Goal: Navigation & Orientation: Find specific page/section

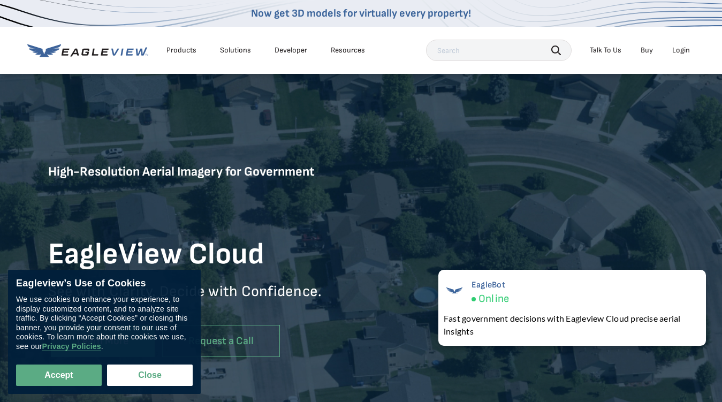
click at [181, 50] on div "Products" at bounding box center [181, 50] width 30 height 10
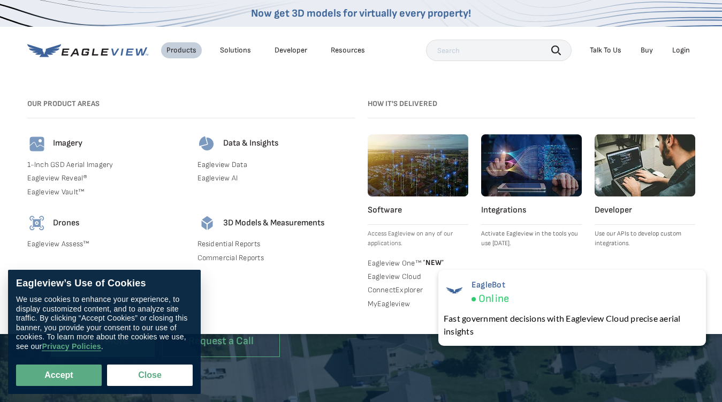
click at [235, 50] on div "Solutions" at bounding box center [235, 50] width 31 height 10
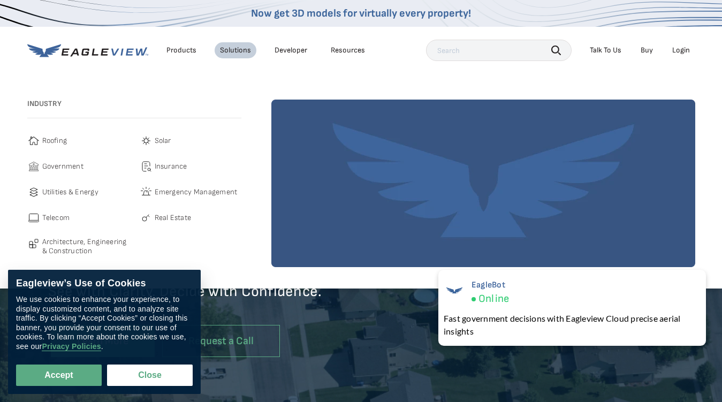
click at [347, 50] on div "Resources" at bounding box center [348, 50] width 34 height 10
click at [556, 50] on icon "button" at bounding box center [556, 50] width 10 height 10
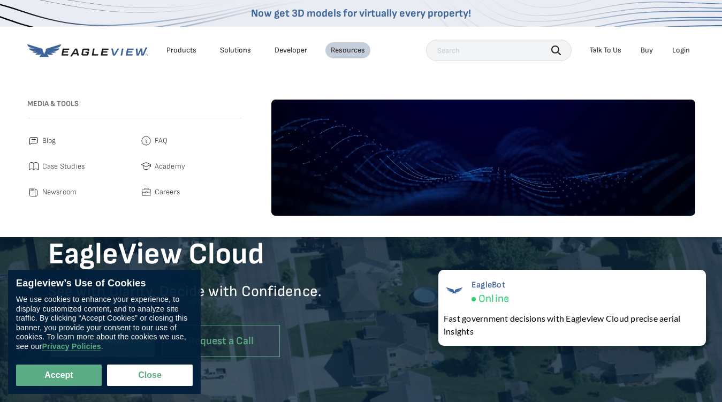
click at [605, 50] on div "Talk To Us" at bounding box center [606, 50] width 32 height 10
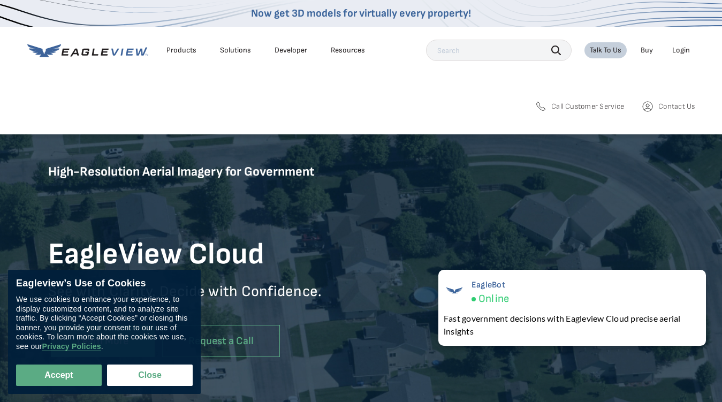
click at [681, 50] on div "Login" at bounding box center [681, 50] width 18 height 10
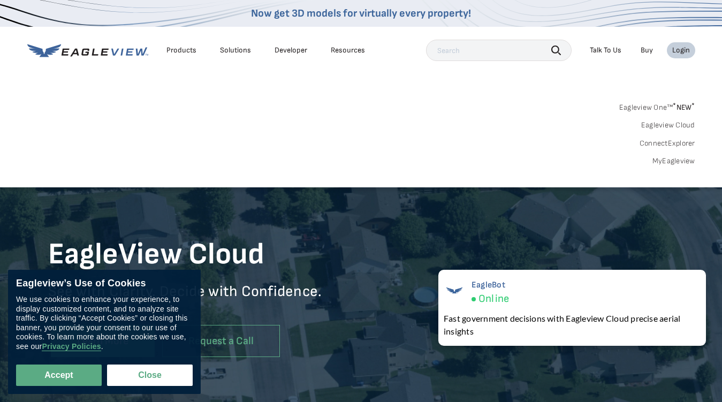
click at [59, 375] on button "Accept" at bounding box center [59, 374] width 86 height 21
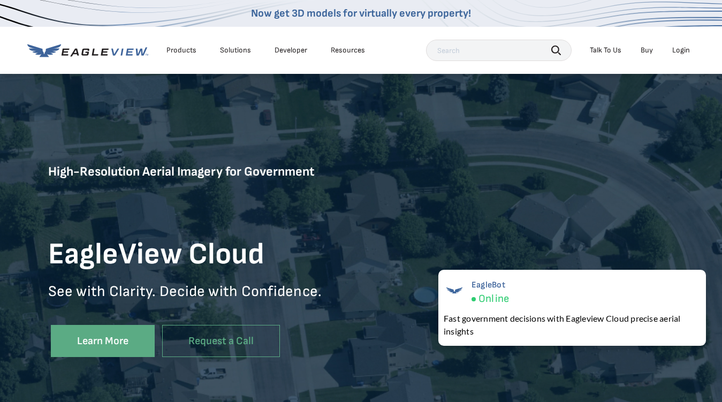
click at [150, 375] on button "Close" at bounding box center [147, 373] width 81 height 20
checkbox input "false"
click at [572, 308] on div "EagleBot Online Fast government decisions with Eagleview Cloud precise aerial i…" at bounding box center [572, 308] width 268 height 76
